Goal: Task Accomplishment & Management: Manage account settings

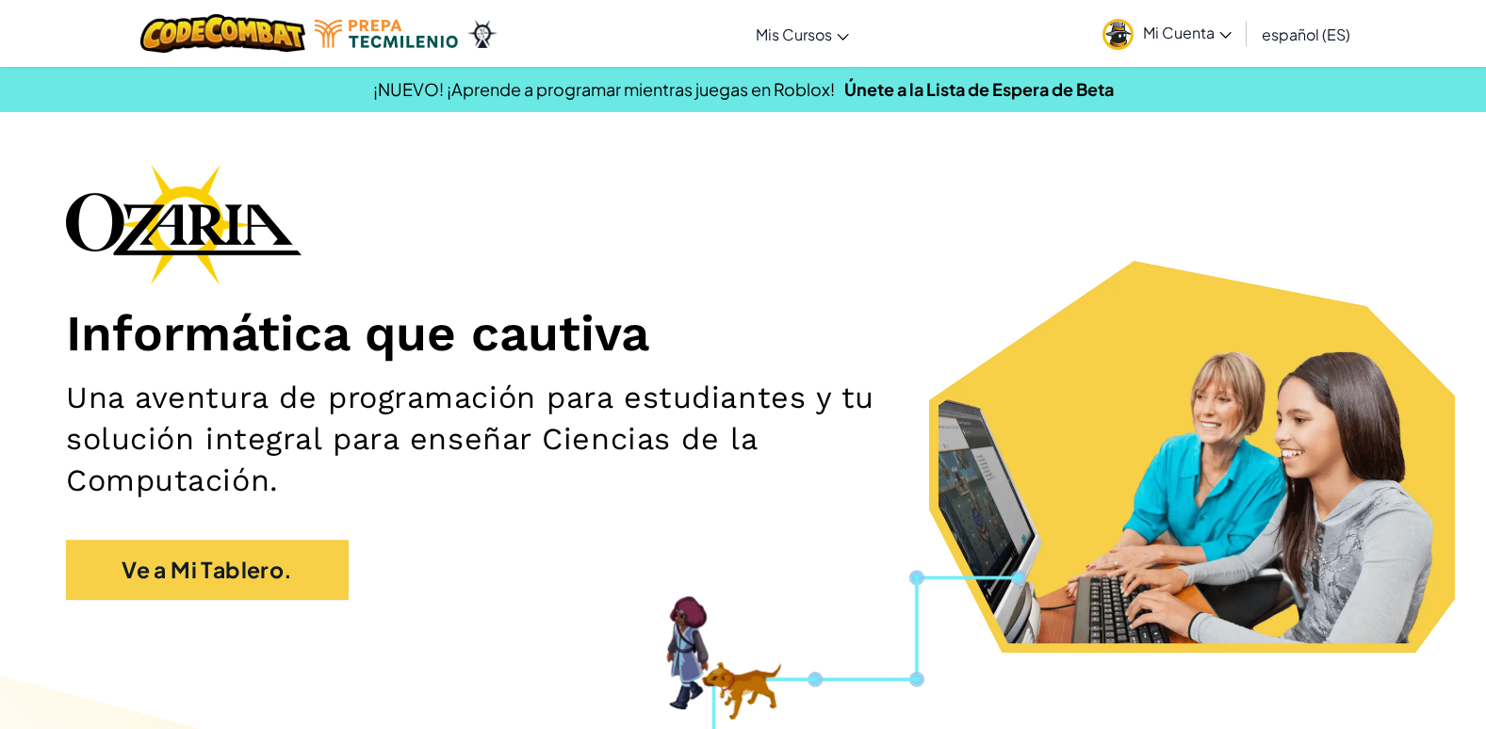
click at [1196, 34] on span "Mi Cuenta" at bounding box center [1187, 33] width 89 height 20
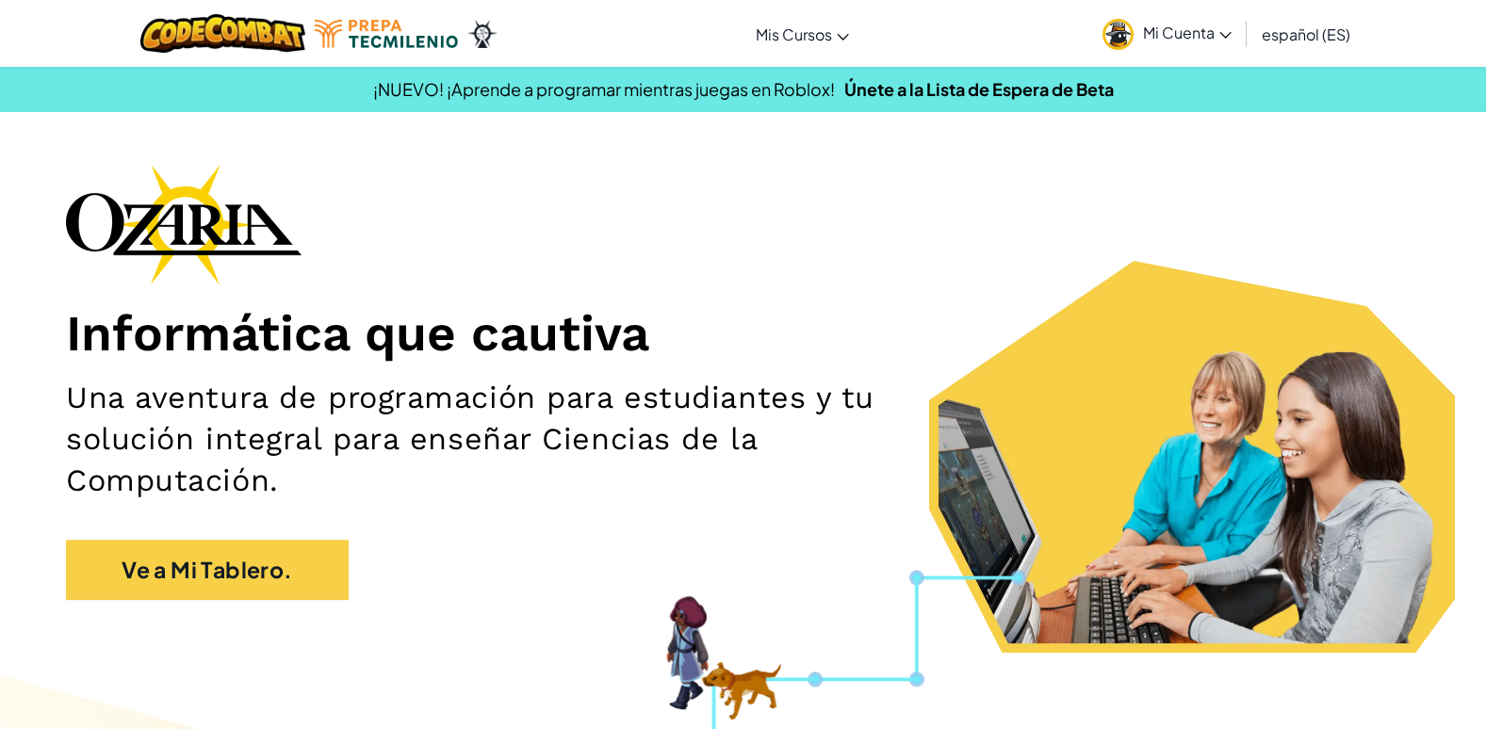
click at [1138, 51] on link "Mi Cuenta" at bounding box center [1167, 33] width 148 height 59
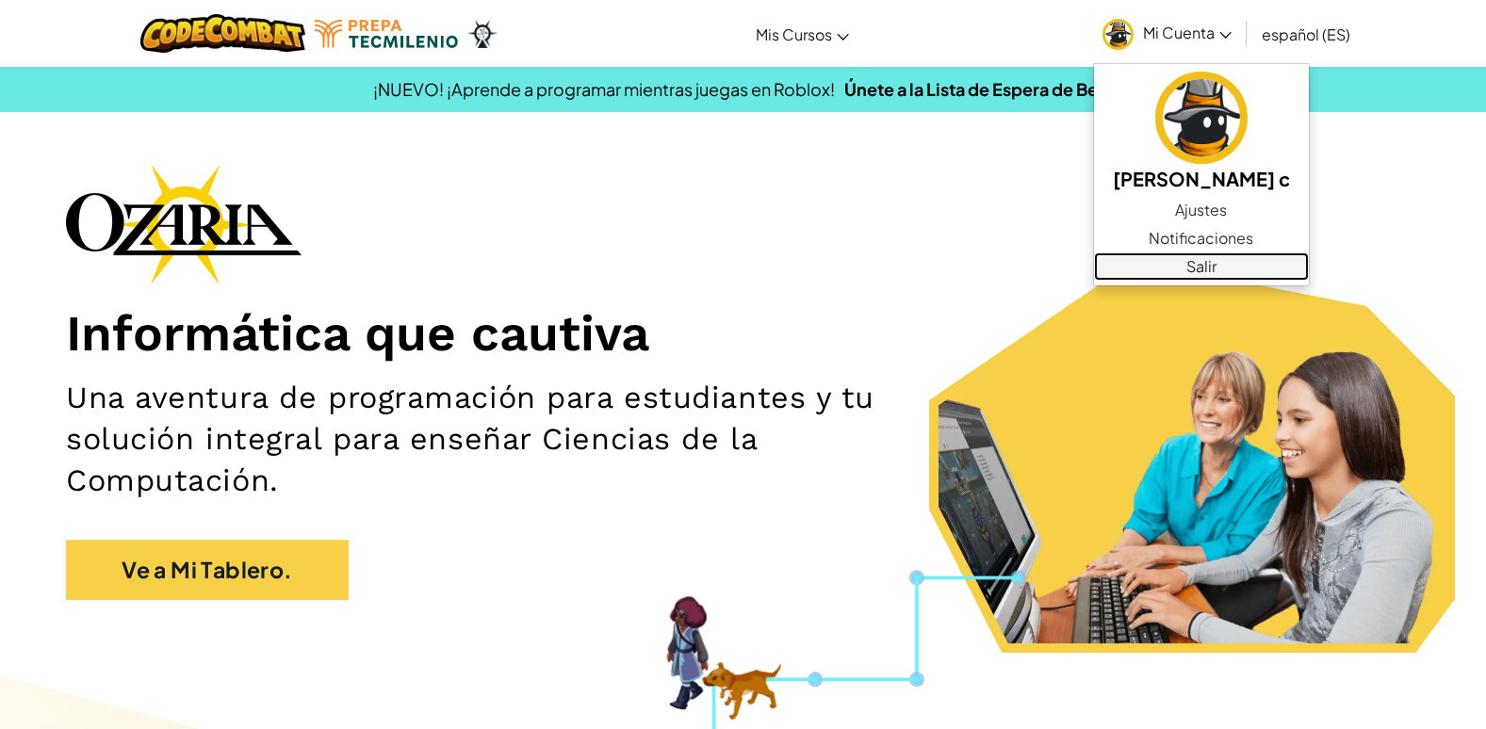
click at [1267, 267] on link "Salir" at bounding box center [1201, 267] width 215 height 28
